Goal: Task Accomplishment & Management: Manage account settings

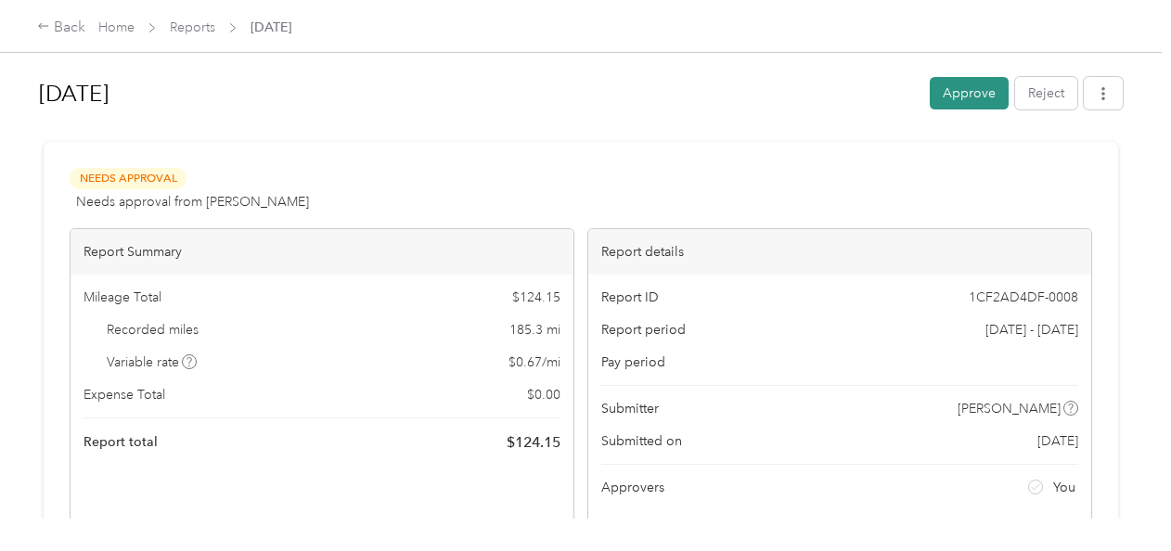
click at [971, 83] on button "Approve" at bounding box center [969, 93] width 79 height 32
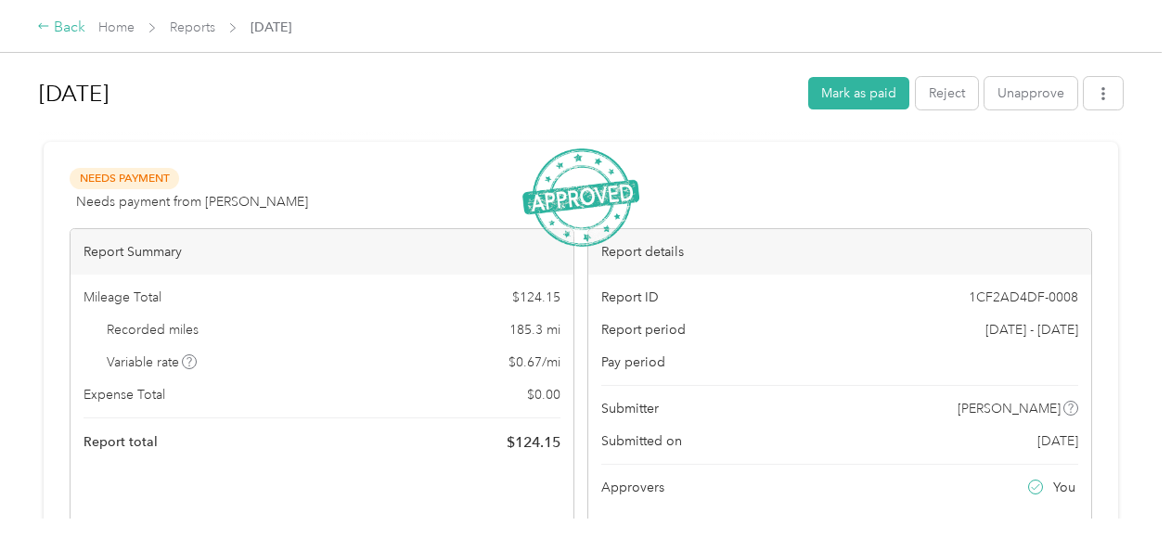
click at [68, 30] on div "Back" at bounding box center [61, 28] width 48 height 22
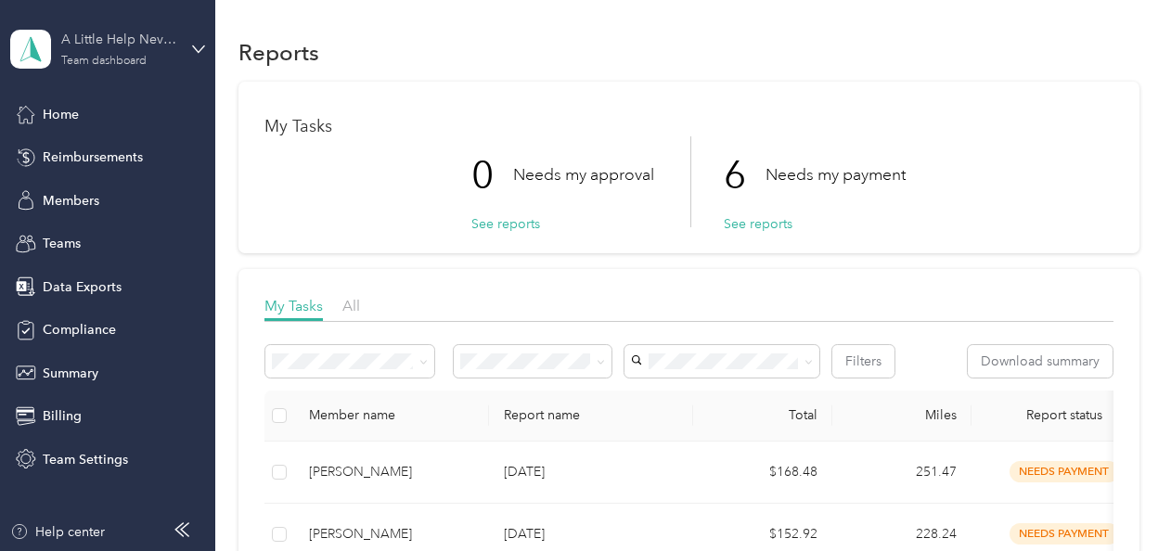
click at [95, 51] on div "A Little Help Never Hurt LLC Team dashboard" at bounding box center [119, 48] width 116 height 37
click at [75, 194] on div "Personal dashboard" at bounding box center [205, 194] width 365 height 32
